Goal: Task Accomplishment & Management: Use online tool/utility

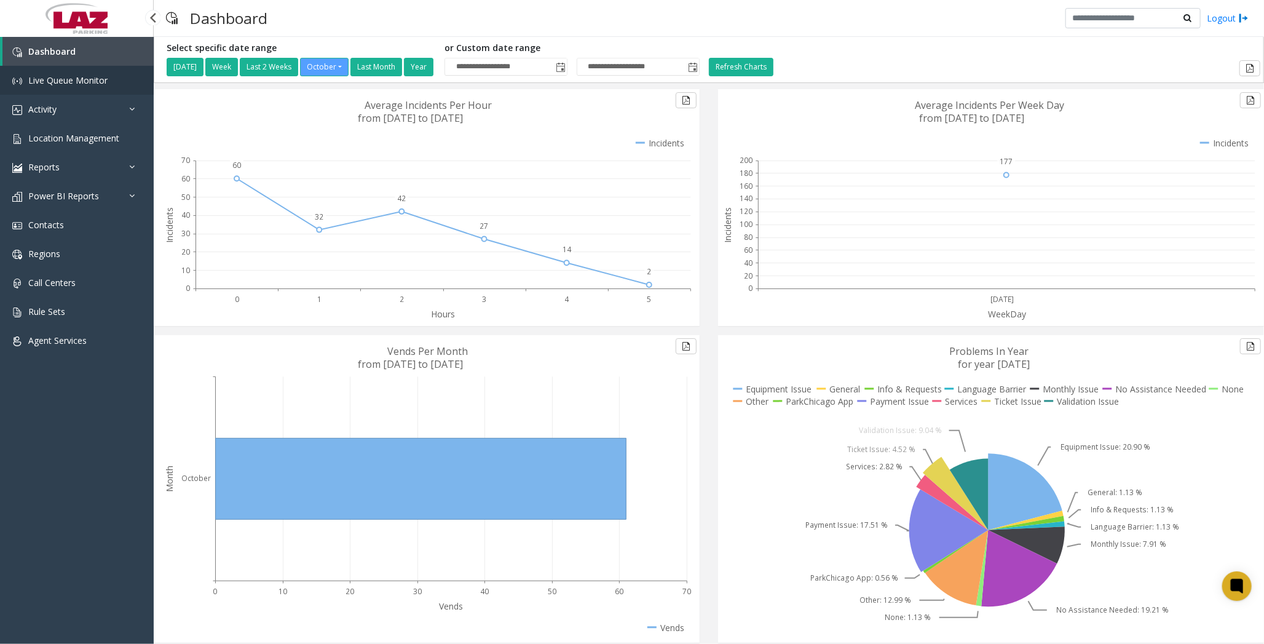
click at [57, 76] on span "Live Queue Monitor" at bounding box center [67, 80] width 79 height 12
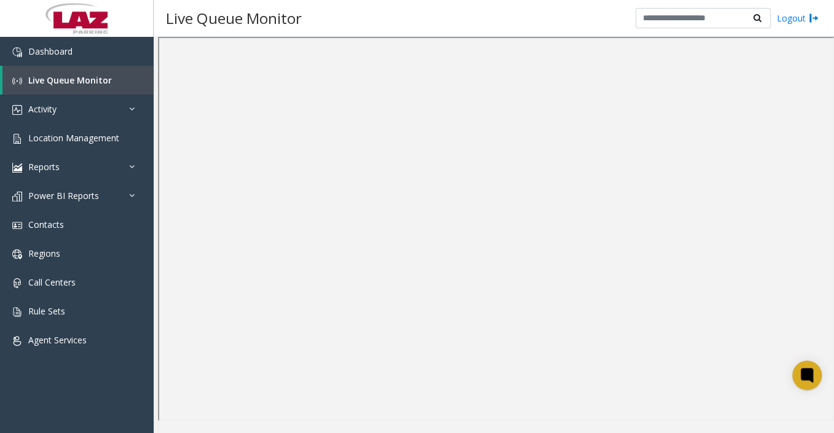
click at [253, 427] on div at bounding box center [494, 235] width 680 height 396
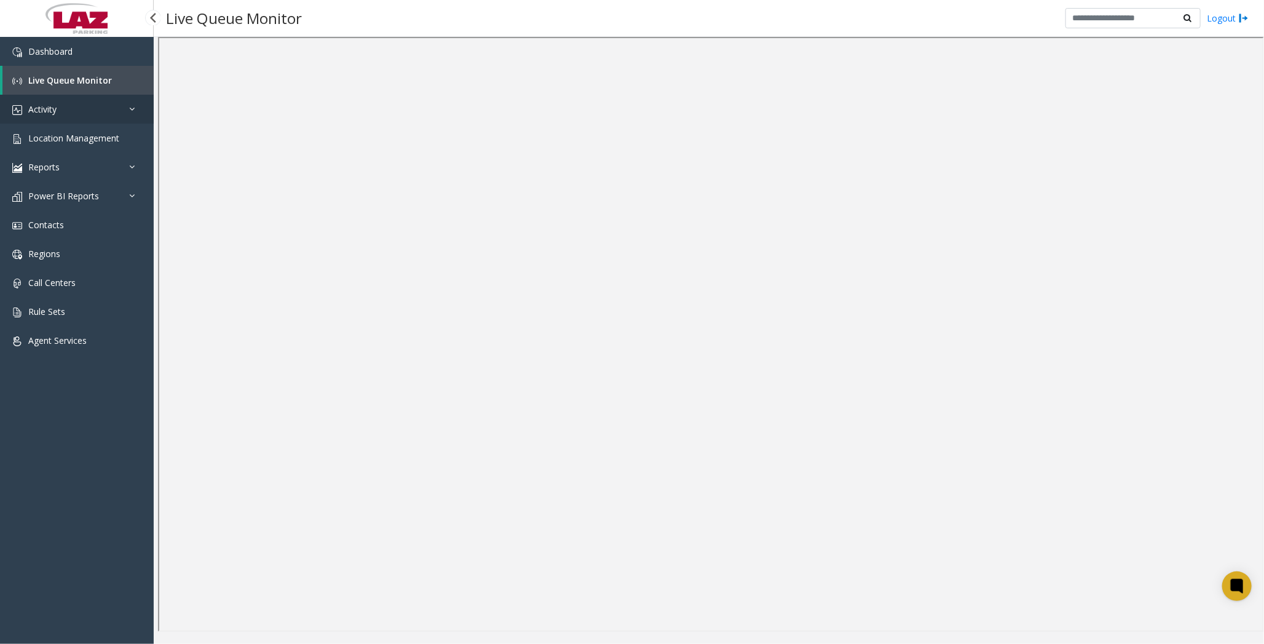
click at [48, 109] on span "Activity" at bounding box center [42, 109] width 28 height 12
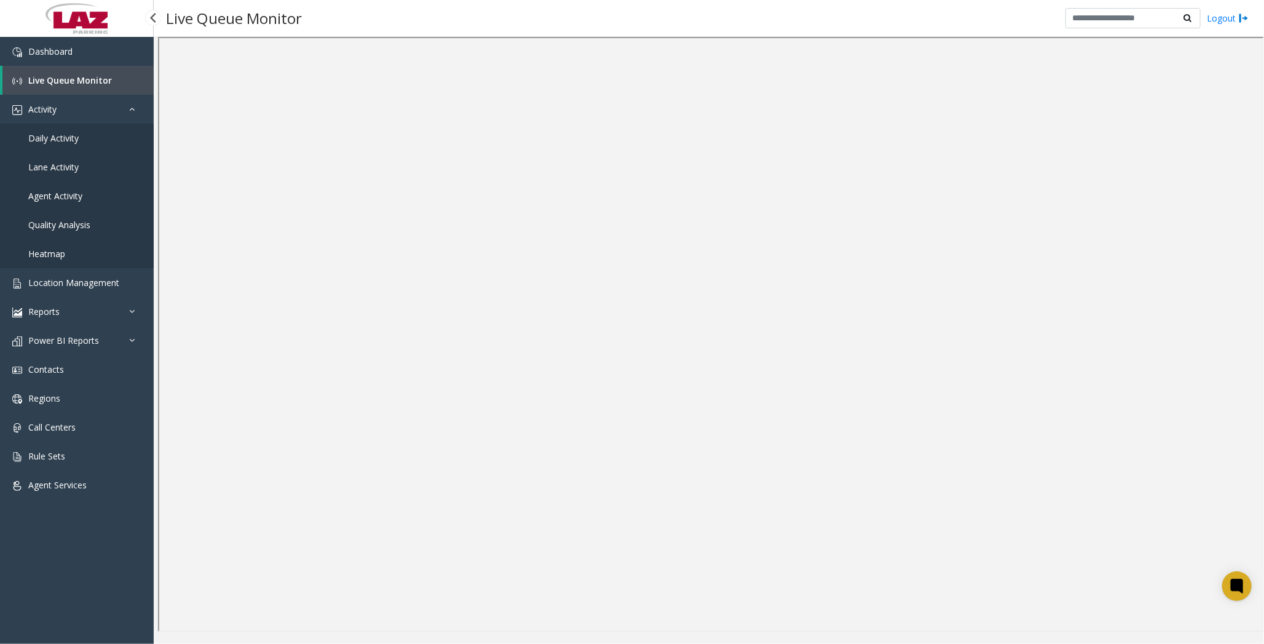
click at [56, 137] on span "Daily Activity" at bounding box center [53, 138] width 50 height 12
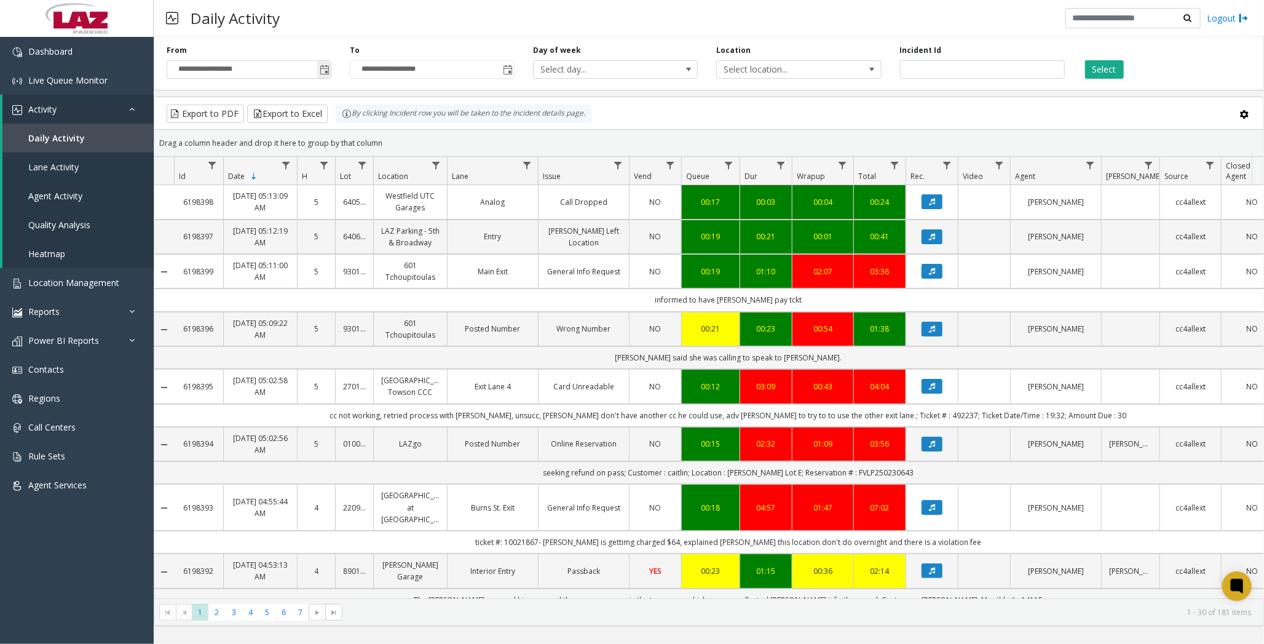
click at [323, 67] on span "Toggle popup" at bounding box center [325, 70] width 10 height 10
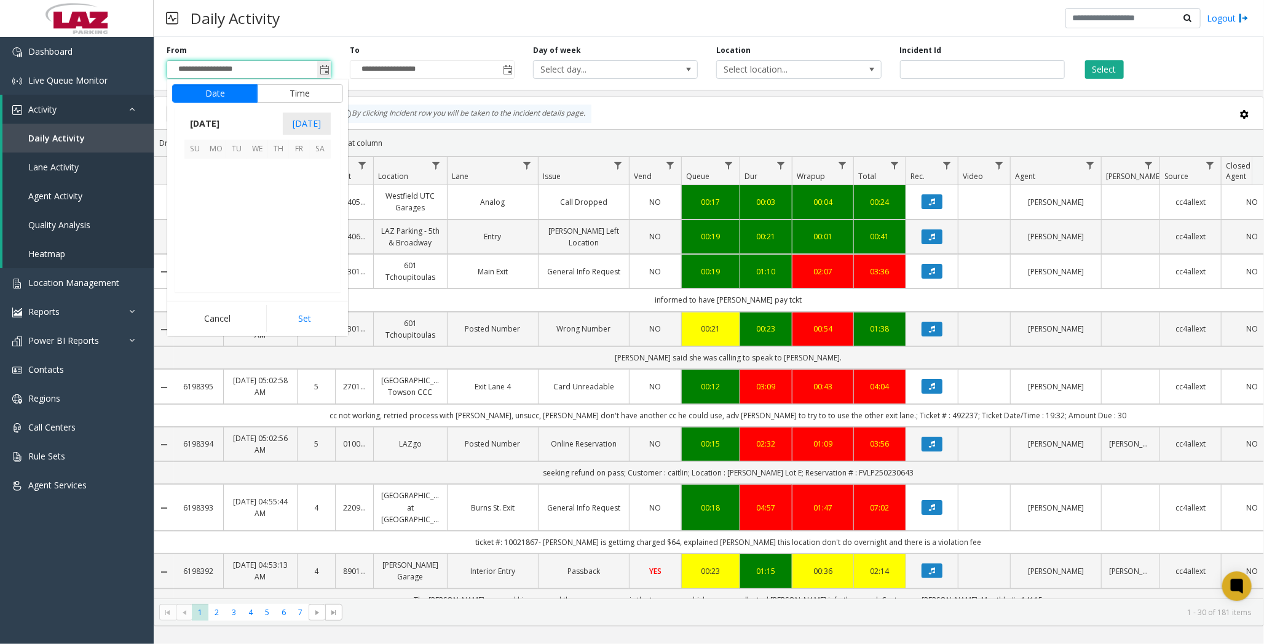
scroll to position [220731, 0]
click at [264, 171] on span "1" at bounding box center [257, 169] width 21 height 21
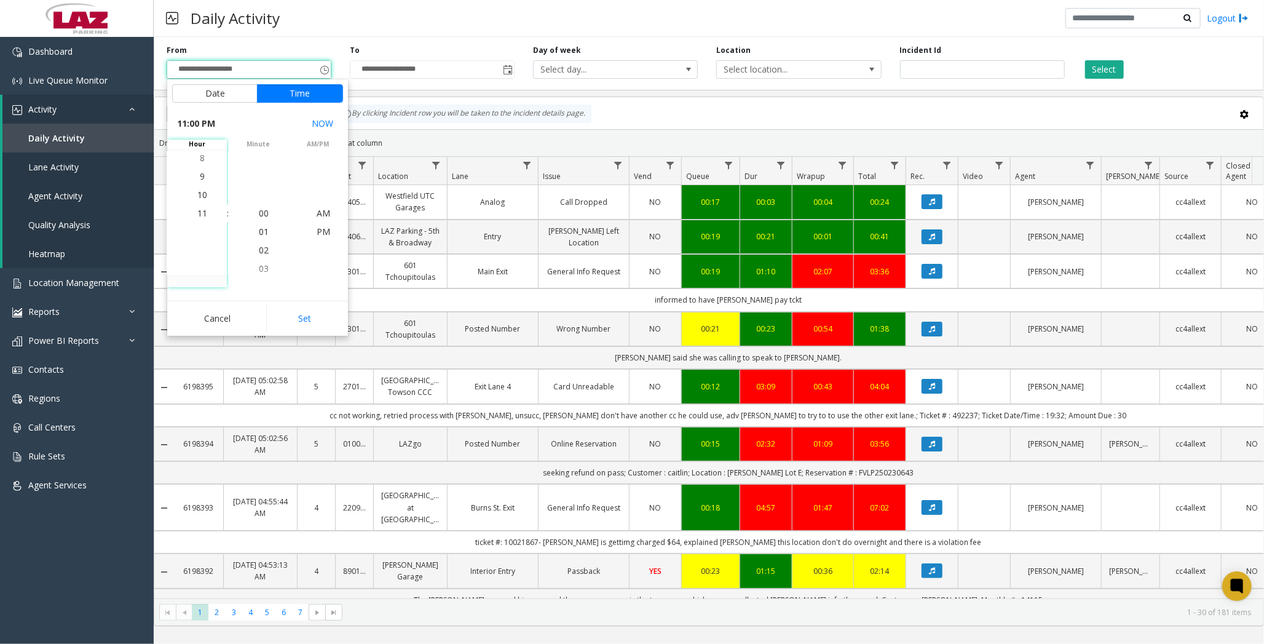
scroll to position [18, 0]
click at [198, 212] on span "11" at bounding box center [202, 213] width 10 height 12
click at [317, 214] on span "PM" at bounding box center [324, 214] width 14 height 12
click at [314, 315] on button "Set" at bounding box center [304, 318] width 77 height 27
type input "**********"
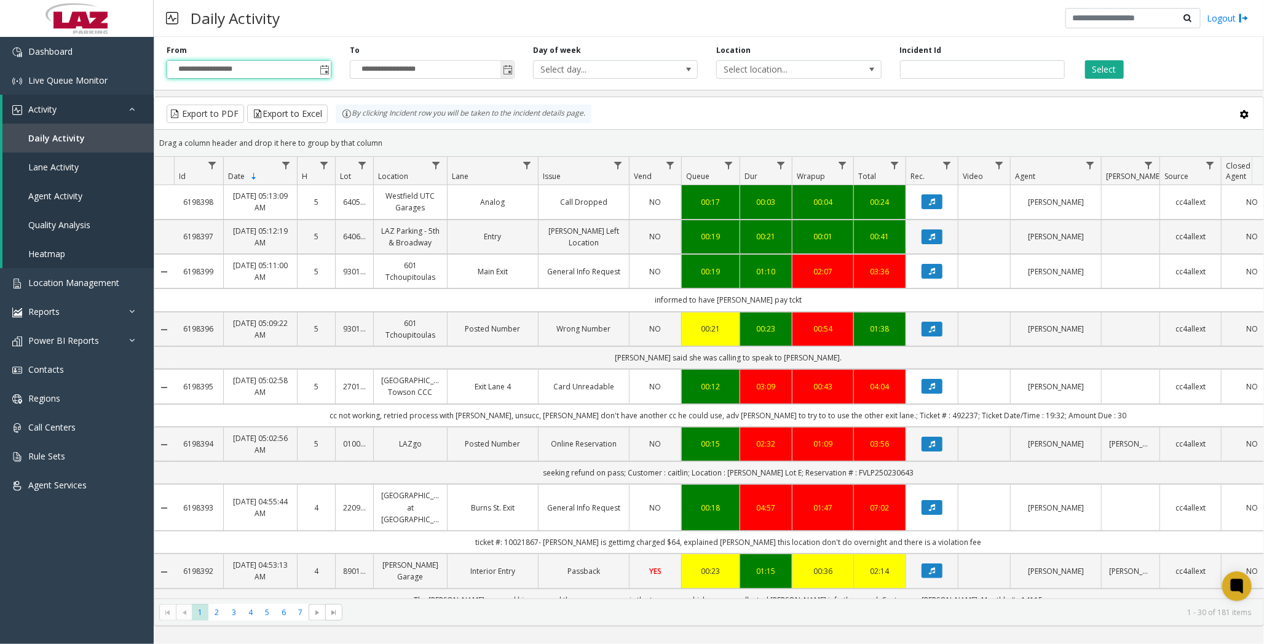
click at [509, 69] on span "Toggle popup" at bounding box center [508, 70] width 10 height 10
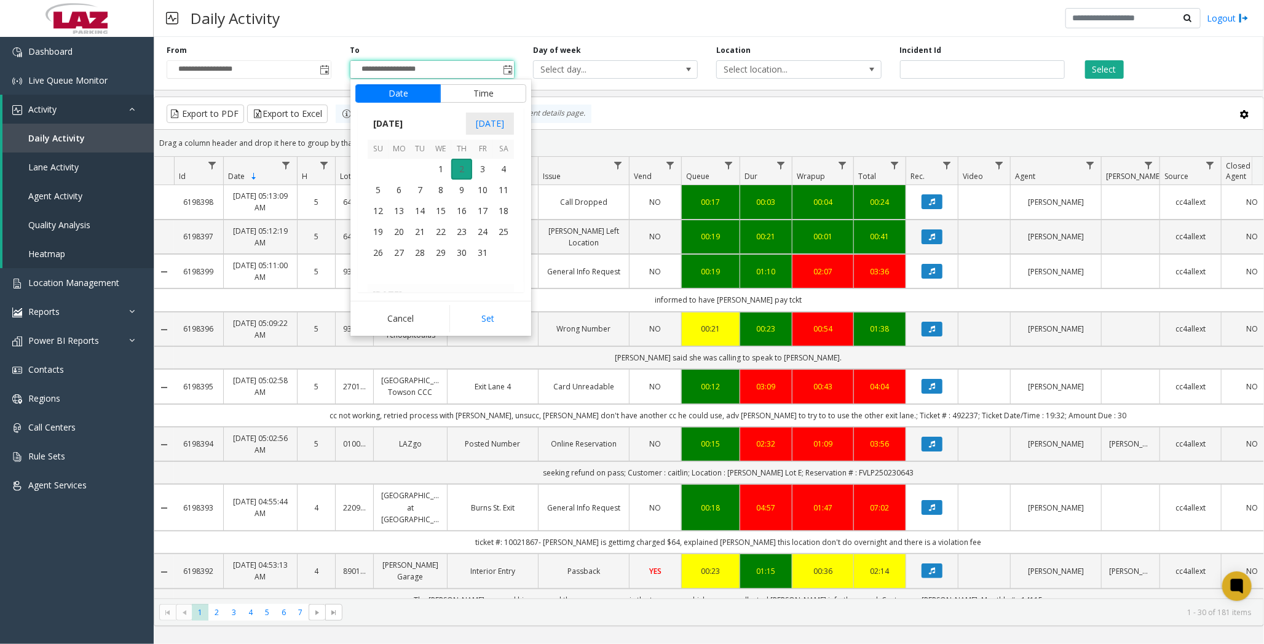
click at [460, 167] on span "2" at bounding box center [461, 169] width 21 height 21
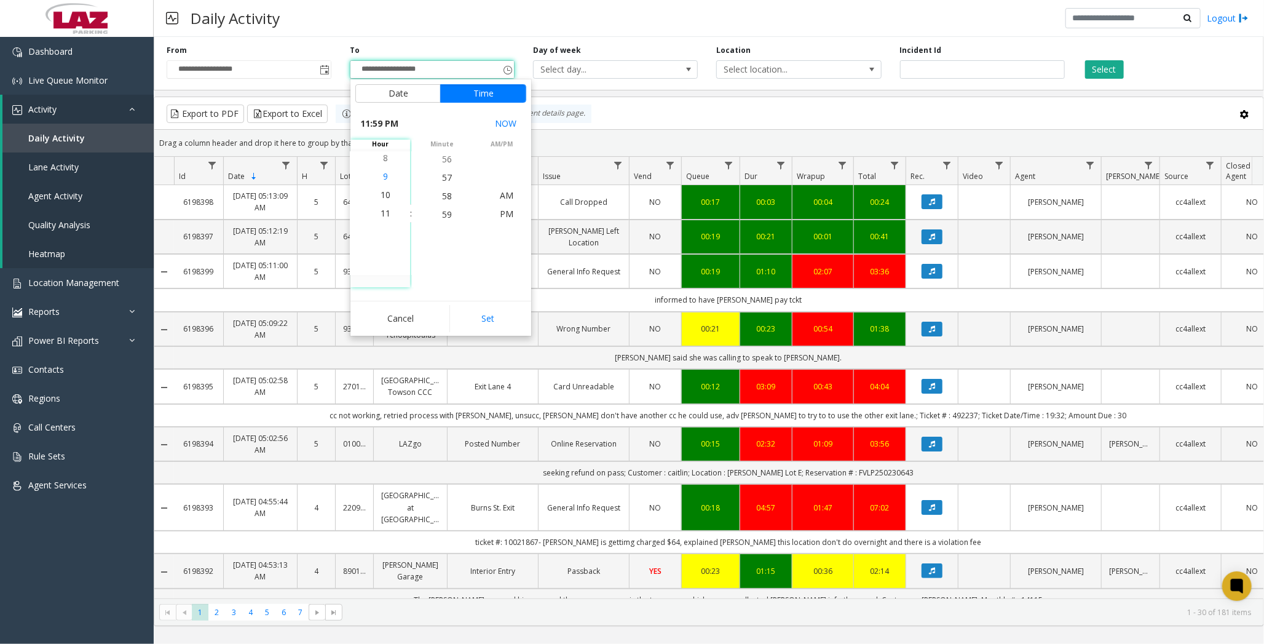
scroll to position [406, 0]
click at [383, 154] on span "7" at bounding box center [385, 158] width 5 height 12
click at [442, 154] on span "30" at bounding box center [447, 158] width 10 height 12
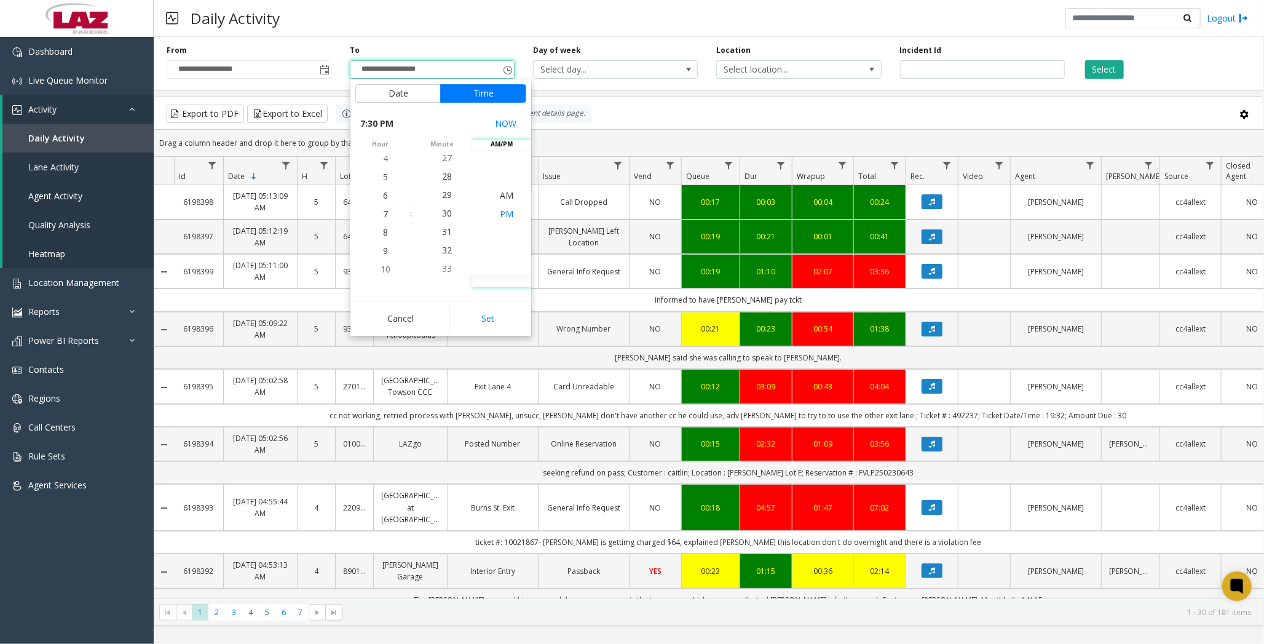
click at [502, 214] on span "PM" at bounding box center [507, 214] width 14 height 12
click at [504, 197] on span "AM" at bounding box center [507, 195] width 14 height 12
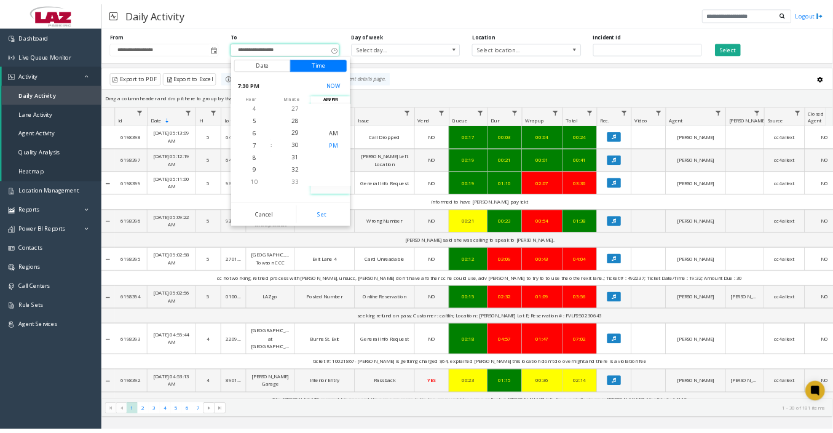
scroll to position [0, 0]
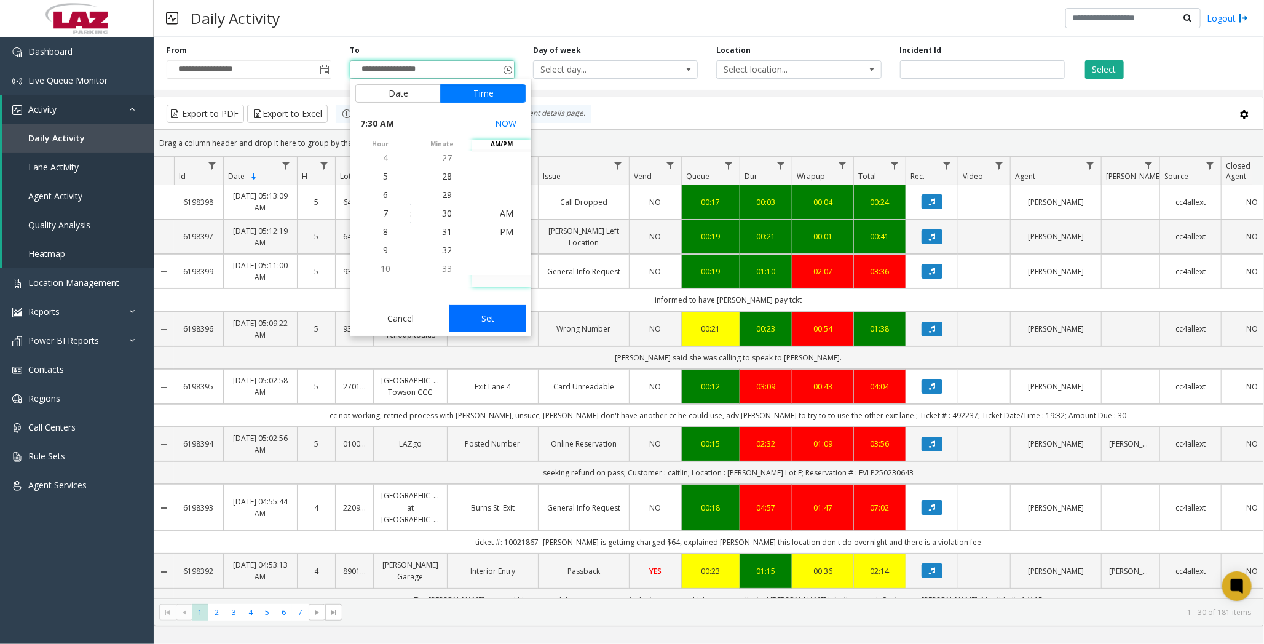
click at [495, 313] on button "Set" at bounding box center [487, 318] width 77 height 27
type input "**********"
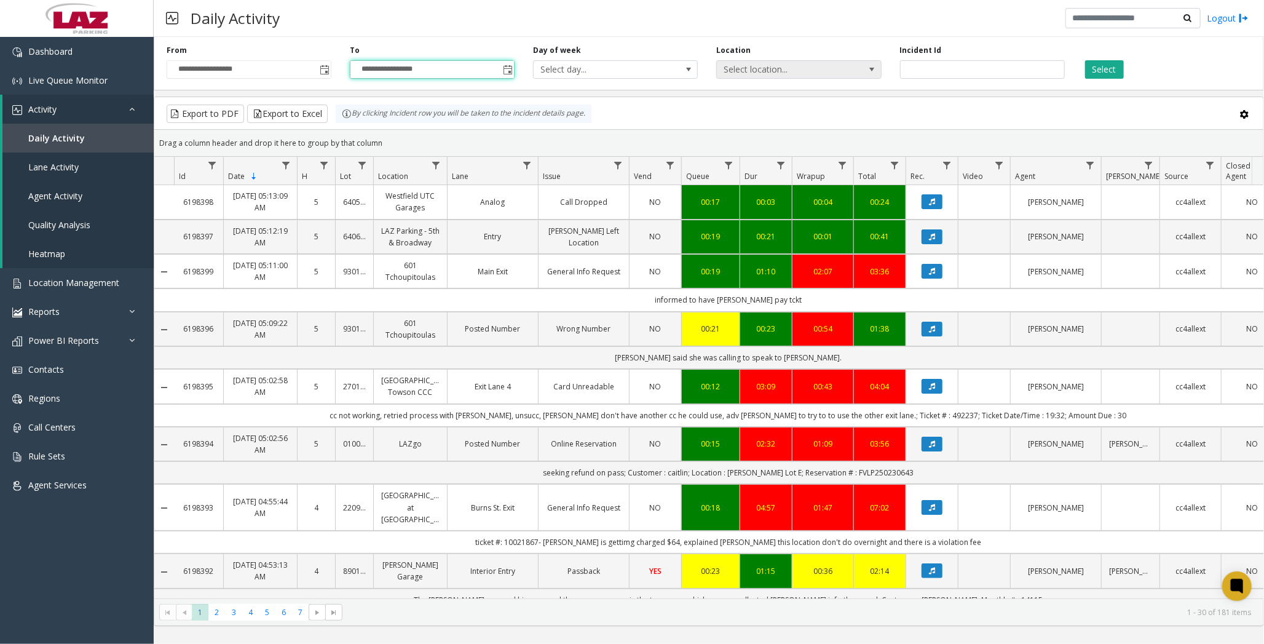
click at [825, 70] on span "Select location..." at bounding box center [782, 69] width 131 height 17
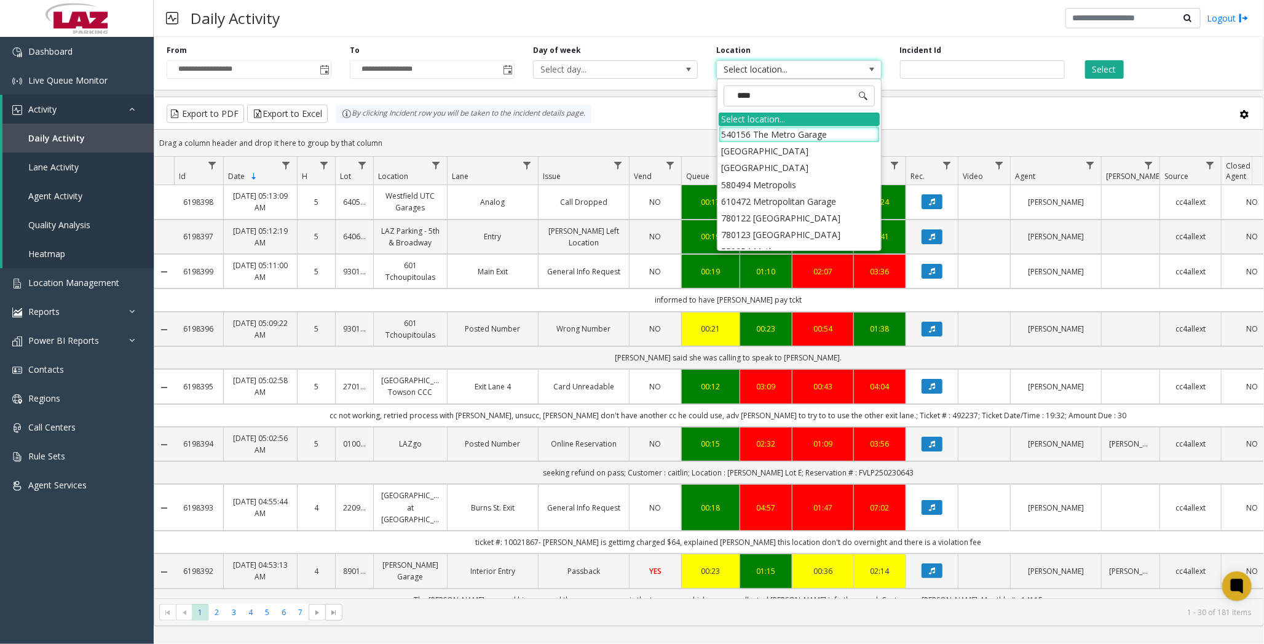
type input "*****"
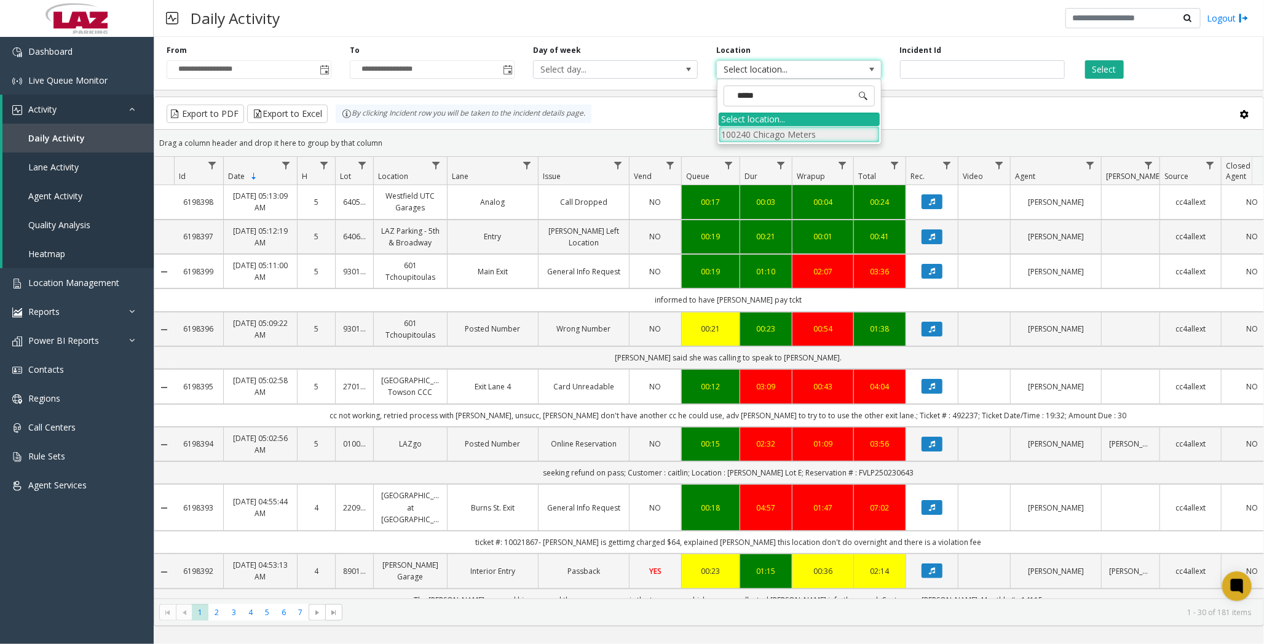
click at [738, 134] on li "100240 Chicago Meters" at bounding box center [799, 134] width 161 height 17
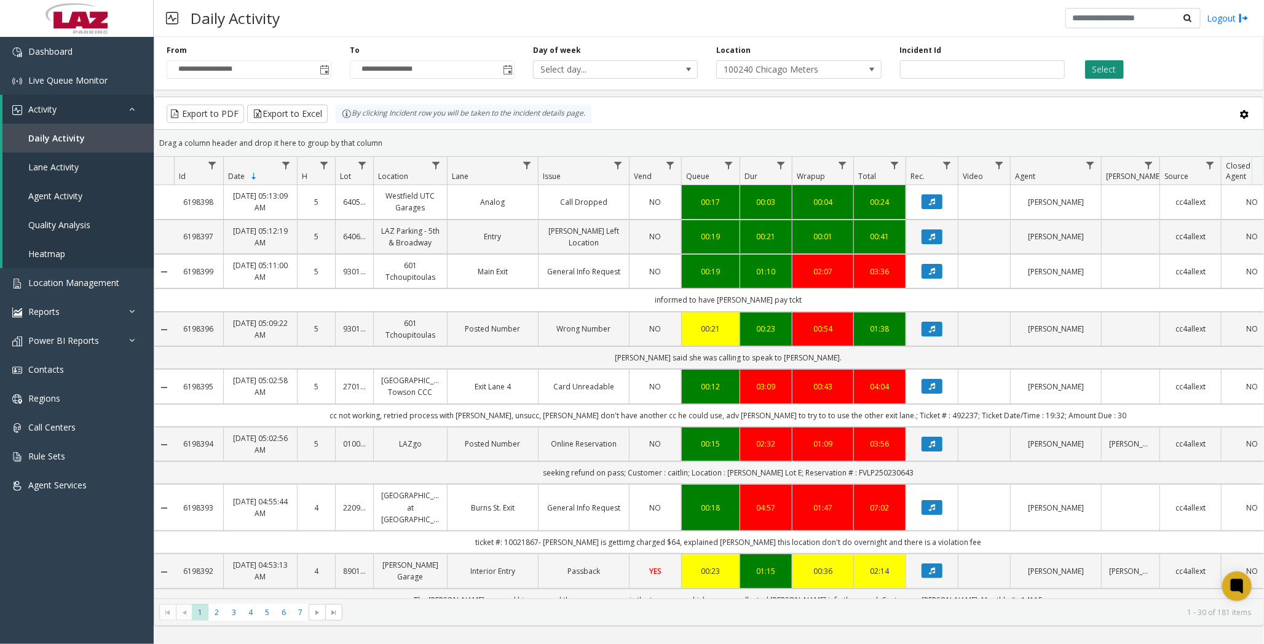
click at [1109, 69] on button "Select" at bounding box center [1104, 69] width 39 height 18
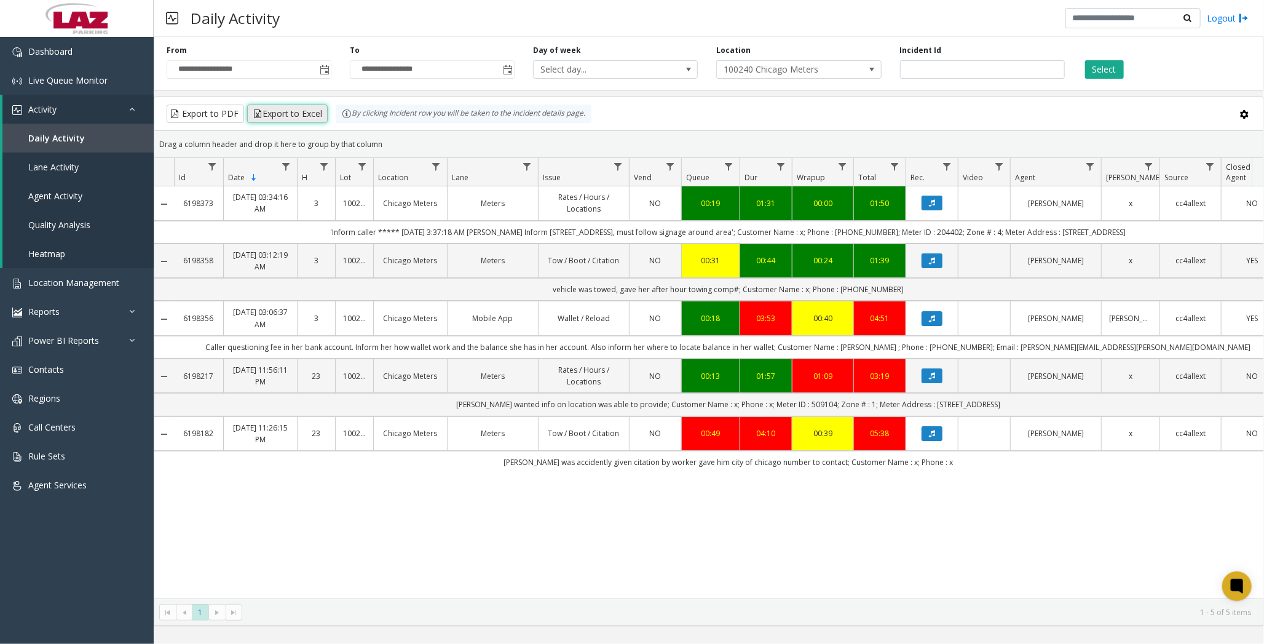
click at [289, 112] on button "Export to Excel" at bounding box center [287, 113] width 81 height 18
